Goal: Obtain resource: Download file/media

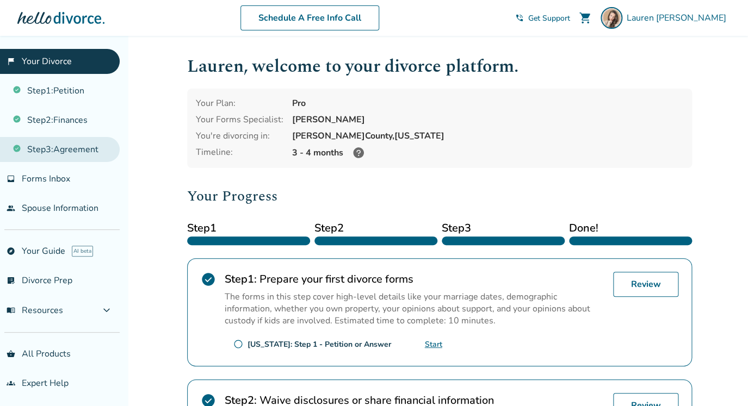
click at [70, 153] on link "Step 3 : Agreement" at bounding box center [60, 149] width 120 height 25
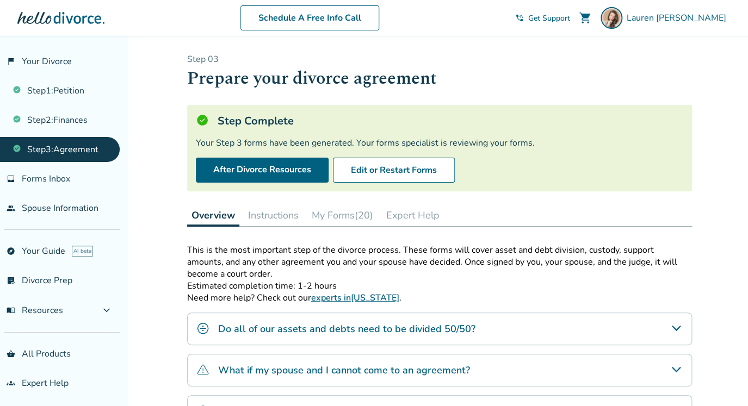
click at [351, 221] on button "My Forms (20)" at bounding box center [342, 215] width 70 height 22
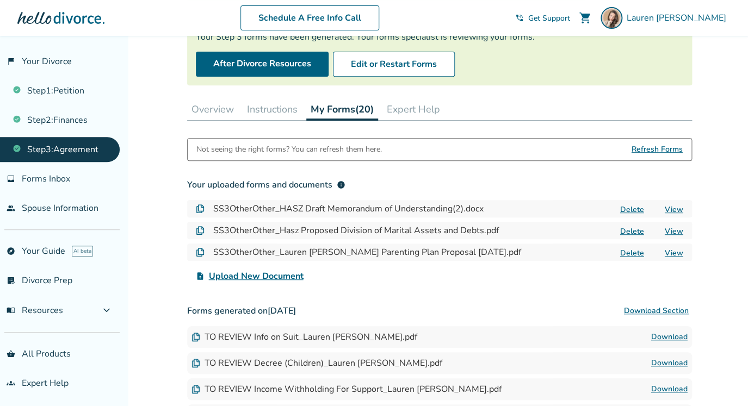
scroll to position [32, 0]
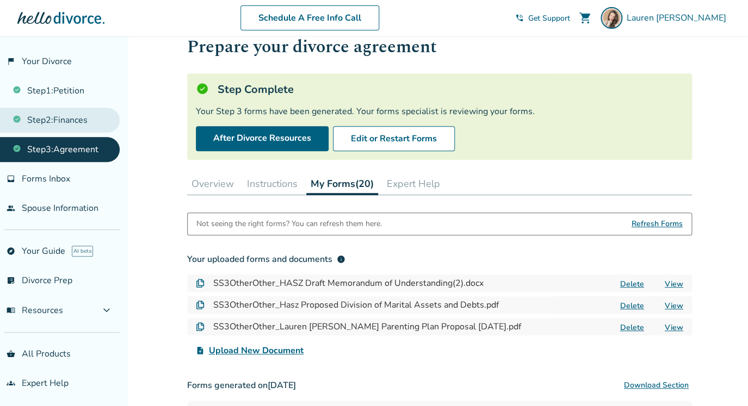
click at [65, 126] on link "Step 2 : Finances" at bounding box center [60, 120] width 120 height 25
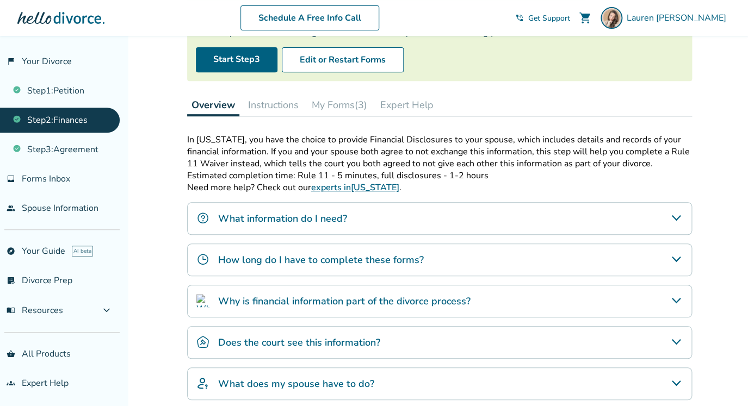
scroll to position [44, 0]
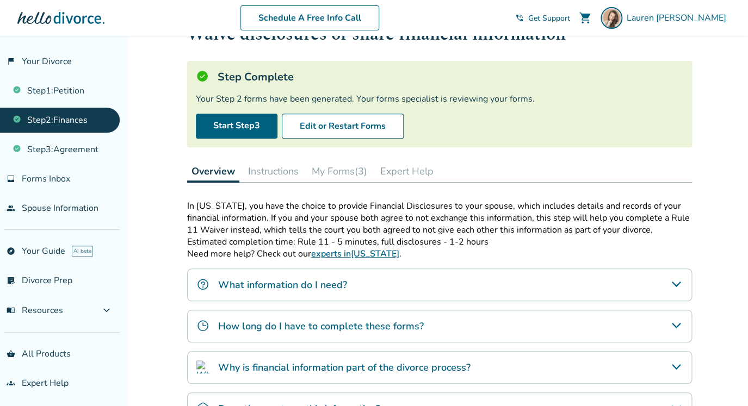
click at [342, 175] on button "My Forms (3)" at bounding box center [339, 171] width 64 height 22
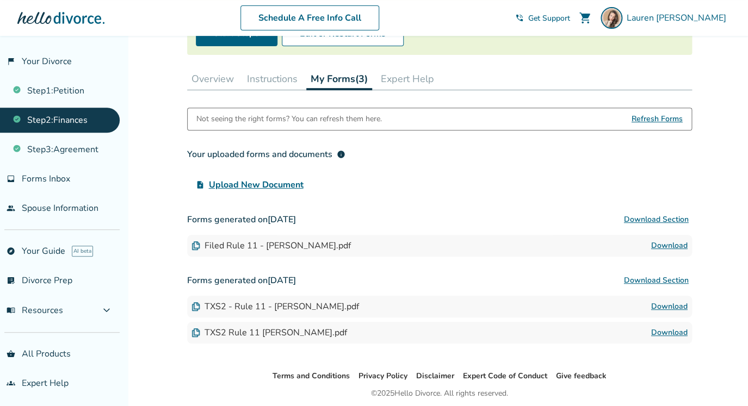
scroll to position [117, 0]
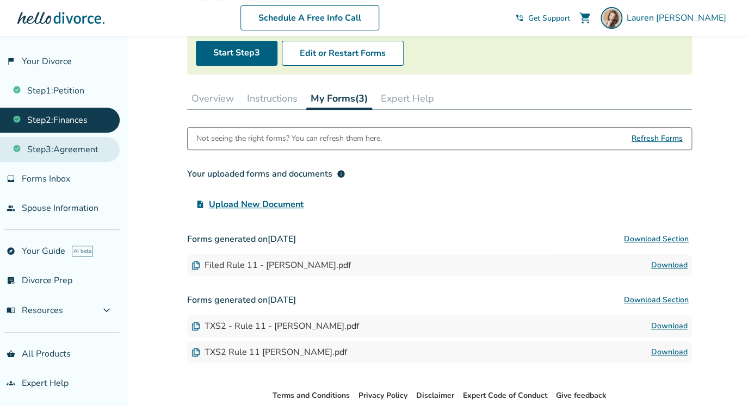
click at [75, 150] on link "Step 3 : Agreement" at bounding box center [60, 149] width 120 height 25
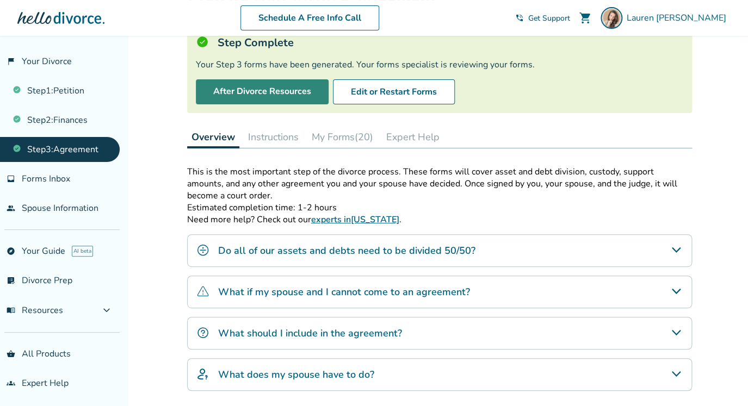
scroll to position [100, 0]
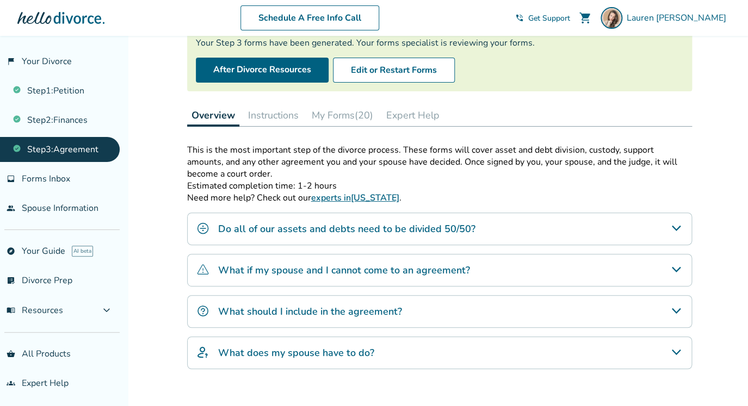
click at [343, 122] on button "My Forms (20)" at bounding box center [342, 115] width 70 height 22
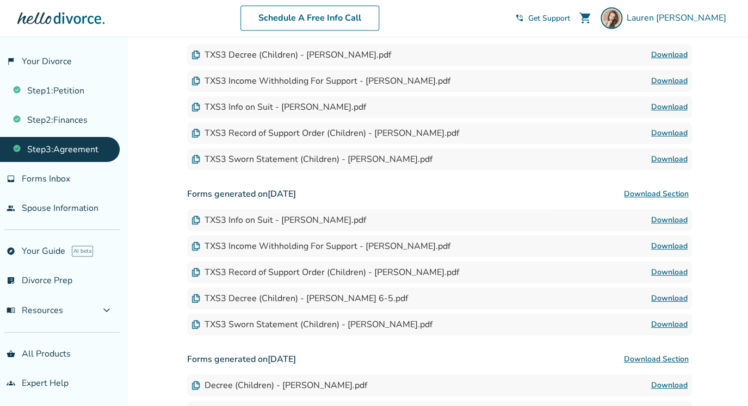
scroll to position [713, 0]
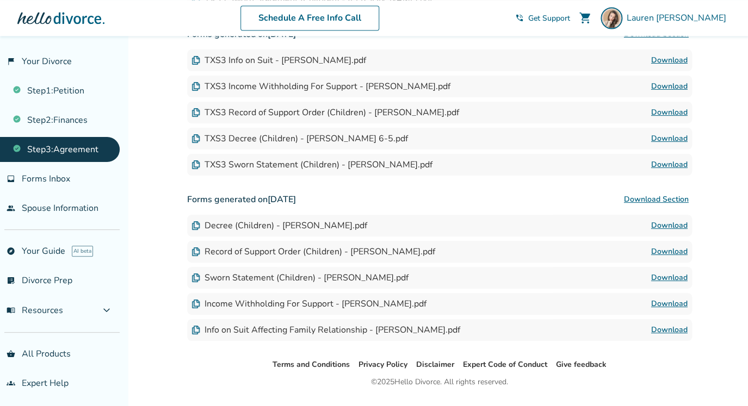
click at [283, 60] on div "TXS3 Info on Suit - [PERSON_NAME].pdf" at bounding box center [278, 60] width 175 height 12
click at [663, 140] on link "Download" at bounding box center [669, 138] width 36 height 13
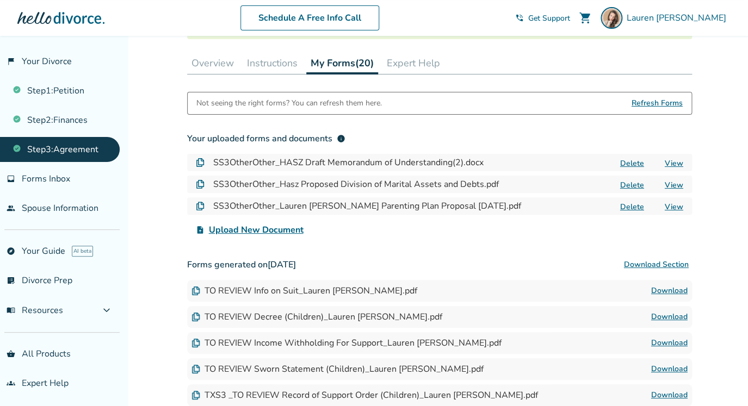
scroll to position [204, 0]
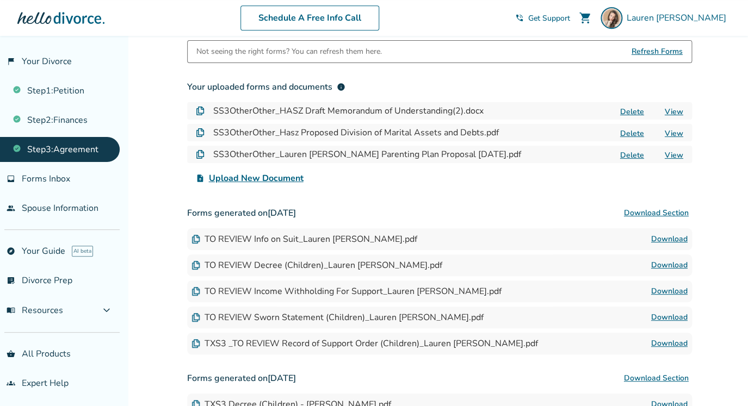
click at [680, 238] on link "Download" at bounding box center [669, 239] width 36 height 13
